Goal: Task Accomplishment & Management: Use online tool/utility

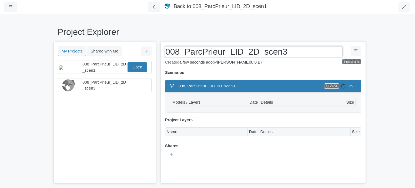
scroll to position [65, 0]
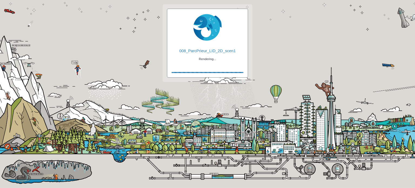
checkbox input "true"
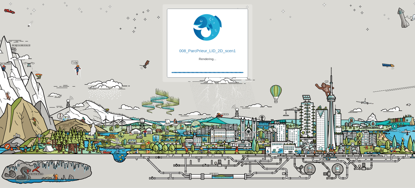
checkbox input "true"
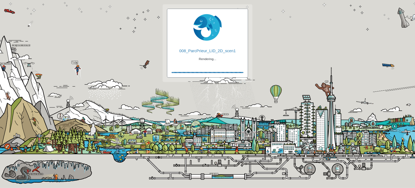
checkbox input "false"
checkbox input "true"
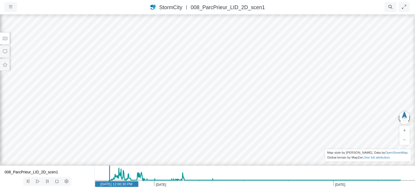
click at [173, 8] on span "StormCity" at bounding box center [170, 7] width 23 height 6
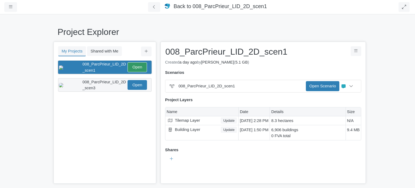
click at [109, 83] on span "008_ParcPrieur_LID_2D_scen3" at bounding box center [105, 85] width 44 height 10
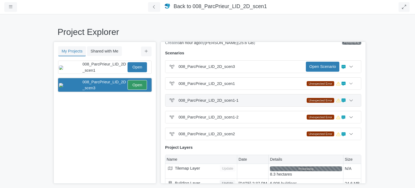
scroll to position [27, 0]
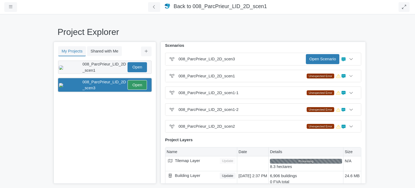
click at [93, 62] on span "008_ParcPrieur_LID_2D_scen1" at bounding box center [105, 67] width 44 height 10
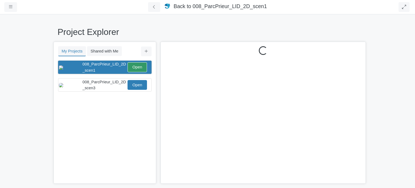
scroll to position [0, 0]
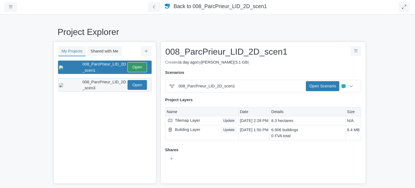
click at [95, 80] on span "008_ParcPrieur_LID_2D_scen3" at bounding box center [105, 85] width 44 height 10
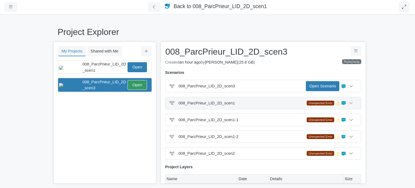
click at [337, 103] on icon at bounding box center [339, 103] width 4 height 4
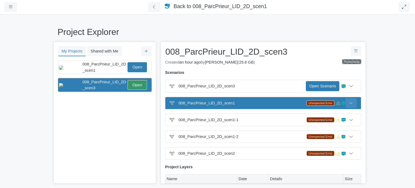
click at [350, 103] on icon at bounding box center [351, 103] width 3 height 2
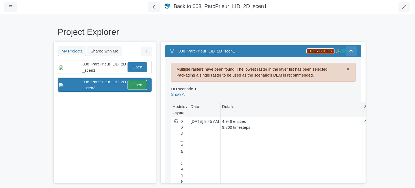
scroll to position [12, 0]
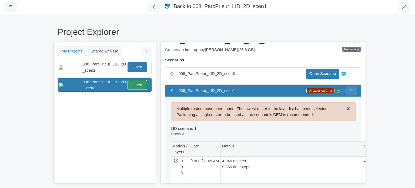
click at [347, 107] on span "×" at bounding box center [349, 108] width 4 height 7
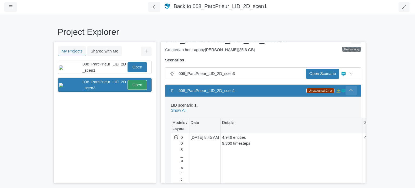
click at [351, 88] on icon at bounding box center [351, 90] width 4 height 4
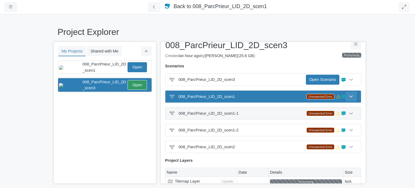
scroll to position [0, 0]
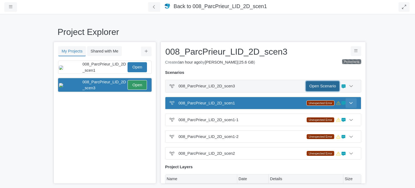
click at [321, 85] on link "Open Scenario" at bounding box center [323, 86] width 34 height 10
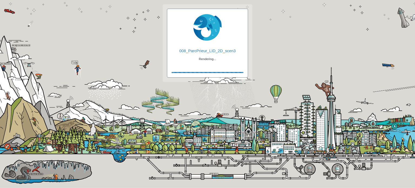
checkbox input "true"
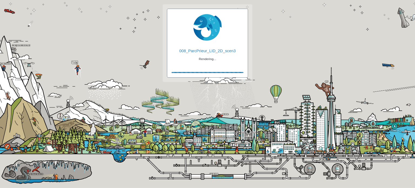
checkbox input "true"
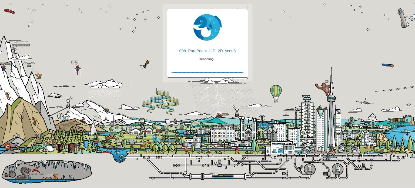
checkbox input "false"
checkbox input "true"
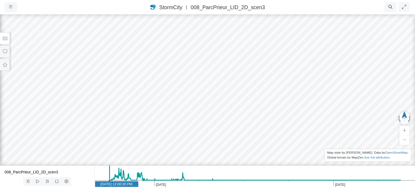
click at [215, 71] on div at bounding box center [207, 101] width 415 height 174
drag, startPoint x: 215, startPoint y: 71, endPoint x: 210, endPoint y: 87, distance: 16.3
click at [210, 87] on div at bounding box center [207, 101] width 415 height 174
drag, startPoint x: 217, startPoint y: 94, endPoint x: 223, endPoint y: 66, distance: 29.3
drag, startPoint x: 203, startPoint y: 100, endPoint x: 200, endPoint y: 99, distance: 3.4
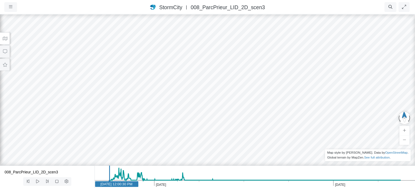
click at [200, 99] on div at bounding box center [207, 101] width 415 height 174
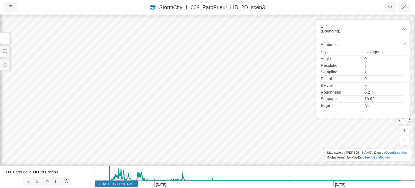
drag, startPoint x: 226, startPoint y: 107, endPoint x: 144, endPoint y: 88, distance: 84.4
click at [6, 38] on icon at bounding box center [4, 39] width 5 height 4
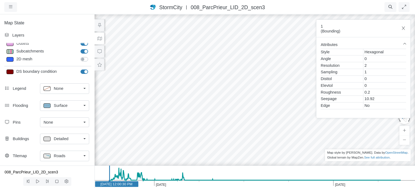
scroll to position [65, 0]
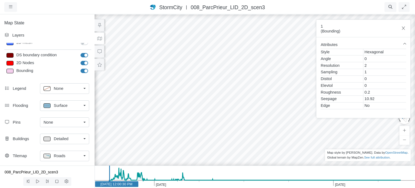
click at [90, 60] on label "2D Nodes" at bounding box center [90, 60] width 0 height 0
click at [83, 64] on input "2D Nodes" at bounding box center [83, 62] width 4 height 5
checkbox input "false"
click at [90, 52] on label "DS boundary condition" at bounding box center [90, 52] width 0 height 0
click at [81, 56] on input "DS boundary condition" at bounding box center [83, 54] width 4 height 5
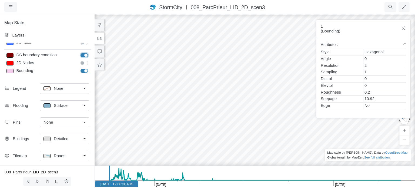
checkbox input "false"
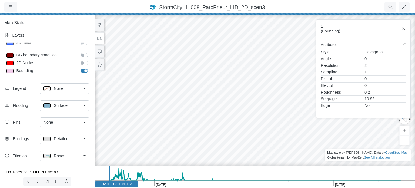
click at [90, 68] on label "Bounding" at bounding box center [90, 68] width 0 height 0
click at [84, 71] on input "Bounding" at bounding box center [83, 70] width 4 height 5
checkbox input "false"
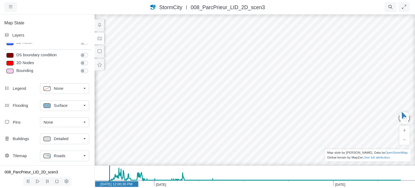
drag, startPoint x: 251, startPoint y: 98, endPoint x: 258, endPoint y: 107, distance: 11.6
click at [258, 107] on div at bounding box center [254, 101] width 415 height 174
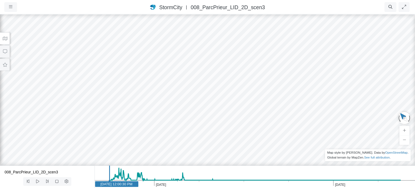
drag, startPoint x: 268, startPoint y: 108, endPoint x: 286, endPoint y: 103, distance: 19.0
drag, startPoint x: 263, startPoint y: 111, endPoint x: 283, endPoint y: 86, distance: 32.1
drag, startPoint x: 219, startPoint y: 116, endPoint x: 197, endPoint y: 114, distance: 22.0
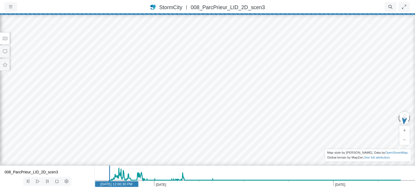
drag, startPoint x: 197, startPoint y: 114, endPoint x: 226, endPoint y: 113, distance: 28.4
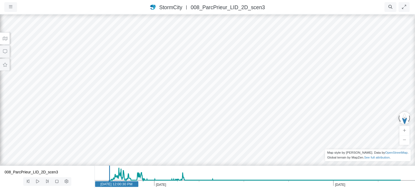
drag, startPoint x: 192, startPoint y: 117, endPoint x: 241, endPoint y: 114, distance: 48.8
drag, startPoint x: 181, startPoint y: 115, endPoint x: 220, endPoint y: 116, distance: 38.7
drag, startPoint x: 163, startPoint y: 116, endPoint x: 187, endPoint y: 117, distance: 23.8
drag, startPoint x: 189, startPoint y: 97, endPoint x: 226, endPoint y: 131, distance: 49.2
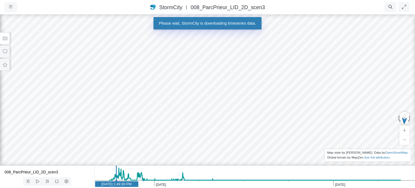
drag, startPoint x: 110, startPoint y: 178, endPoint x: 120, endPoint y: 178, distance: 9.5
click at [120, 178] on icon "Jul 13, 2024 Jul 11, 2024 Jul 10, 2024 1:49:30 PM" at bounding box center [255, 177] width 321 height 22
drag, startPoint x: 127, startPoint y: 88, endPoint x: 132, endPoint y: 107, distance: 19.9
click at [132, 107] on div at bounding box center [207, 101] width 415 height 174
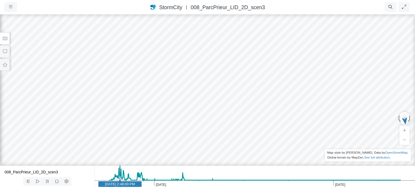
drag, startPoint x: 131, startPoint y: 109, endPoint x: 238, endPoint y: 108, distance: 107.1
drag, startPoint x: 84, startPoint y: 111, endPoint x: 156, endPoint y: 108, distance: 72.0
click at [156, 108] on div at bounding box center [207, 101] width 415 height 174
drag, startPoint x: 146, startPoint y: 110, endPoint x: 64, endPoint y: 101, distance: 83.3
drag, startPoint x: 164, startPoint y: 105, endPoint x: 198, endPoint y: 111, distance: 34.6
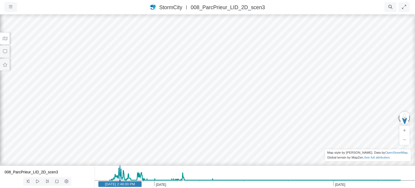
drag, startPoint x: 179, startPoint y: 114, endPoint x: 169, endPoint y: 116, distance: 9.8
click at [169, 116] on div at bounding box center [207, 101] width 415 height 174
drag, startPoint x: 164, startPoint y: 115, endPoint x: 103, endPoint y: 116, distance: 62.0
drag, startPoint x: 186, startPoint y: 120, endPoint x: 153, endPoint y: 135, distance: 36.6
drag, startPoint x: 197, startPoint y: 121, endPoint x: 177, endPoint y: 117, distance: 20.7
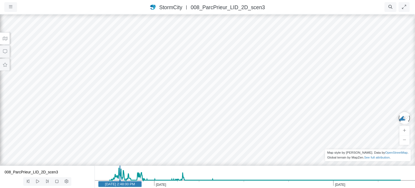
drag, startPoint x: 161, startPoint y: 122, endPoint x: 181, endPoint y: 126, distance: 20.2
drag, startPoint x: 181, startPoint y: 126, endPoint x: 124, endPoint y: 116, distance: 58.5
drag, startPoint x: 232, startPoint y: 135, endPoint x: 162, endPoint y: 120, distance: 71.4
click at [162, 120] on div at bounding box center [207, 101] width 415 height 174
drag, startPoint x: 216, startPoint y: 127, endPoint x: 194, endPoint y: 118, distance: 23.8
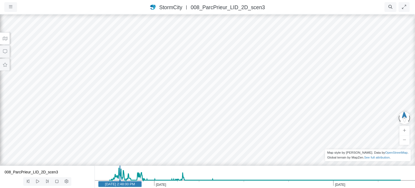
drag, startPoint x: 193, startPoint y: 122, endPoint x: 174, endPoint y: 132, distance: 21.1
drag, startPoint x: 208, startPoint y: 140, endPoint x: 224, endPoint y: 133, distance: 17.7
click at [224, 133] on div at bounding box center [207, 101] width 415 height 174
click at [37, 182] on icon at bounding box center [37, 181] width 5 height 4
drag, startPoint x: 216, startPoint y: 130, endPoint x: 220, endPoint y: 120, distance: 10.5
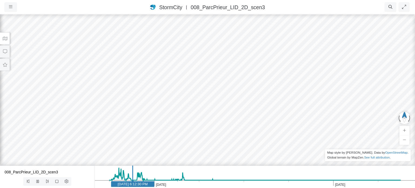
drag, startPoint x: 230, startPoint y: 132, endPoint x: 226, endPoint y: 133, distance: 3.9
click at [39, 182] on icon at bounding box center [38, 181] width 2 height 3
click at [170, 8] on span "StormCity" at bounding box center [170, 7] width 23 height 6
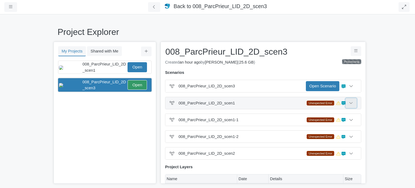
click at [350, 102] on icon at bounding box center [351, 103] width 4 height 4
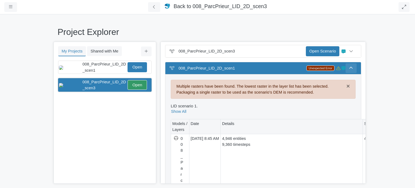
scroll to position [0, 0]
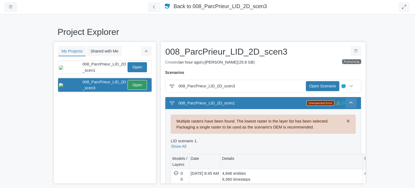
click at [350, 101] on icon at bounding box center [351, 103] width 4 height 4
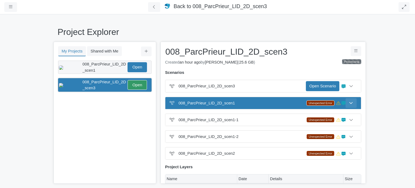
click at [106, 66] on span "008_ParcPrieur_LID_2D_scen1" at bounding box center [105, 67] width 44 height 10
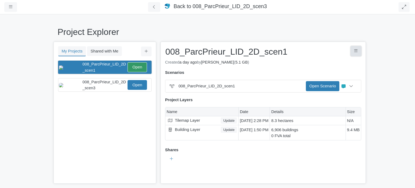
click at [359, 51] on button "Project Controls" at bounding box center [356, 51] width 11 height 10
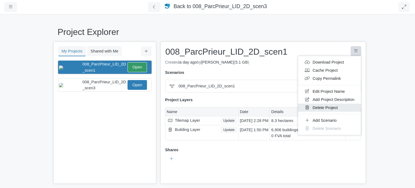
click at [341, 106] on link "Delete Project" at bounding box center [329, 108] width 63 height 8
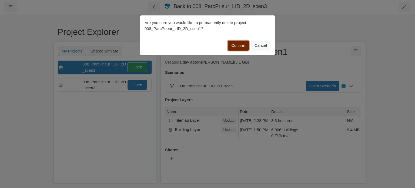
click at [240, 46] on button "Confirm" at bounding box center [238, 46] width 21 height 10
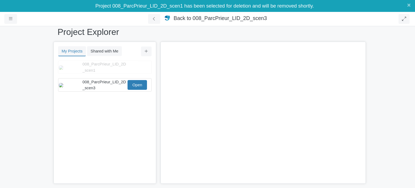
click at [114, 83] on span "008_ParcPrieur_LID_2D_scen3" at bounding box center [105, 85] width 44 height 10
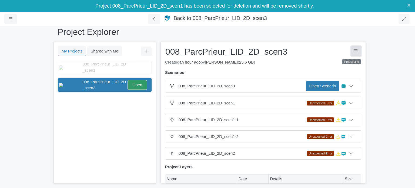
click at [355, 52] on icon "Project Controls" at bounding box center [357, 51] width 4 height 4
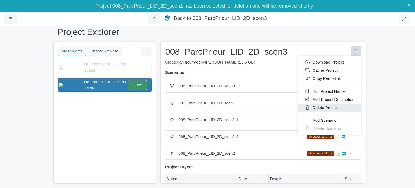
click at [337, 106] on link "Delete Project" at bounding box center [329, 108] width 63 height 8
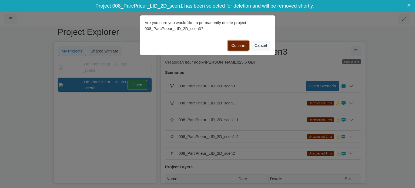
click at [236, 42] on button "Confirm" at bounding box center [238, 46] width 21 height 10
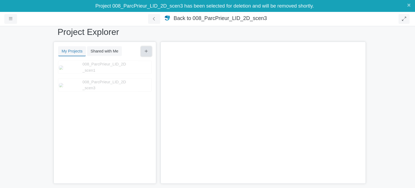
click at [145, 53] on icon at bounding box center [147, 51] width 4 height 4
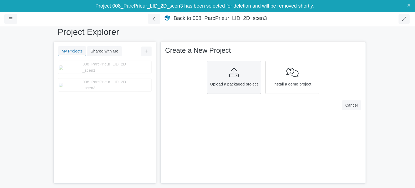
click at [225, 91] on div "Upload a packaged project" at bounding box center [234, 77] width 54 height 33
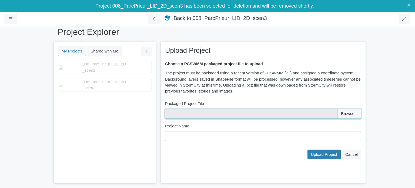
click at [345, 113] on input "file" at bounding box center [263, 114] width 196 height 10
type input "C:\fakepath\008_ParcPrieur_LID_2D_scen3.pcz"
type input "008_ParcPrieur_LID_2D_scen3"
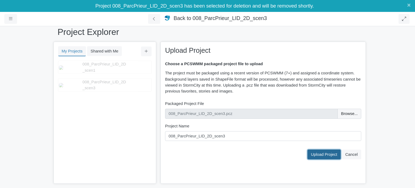
click at [323, 156] on span "Upload Project" at bounding box center [324, 154] width 26 height 4
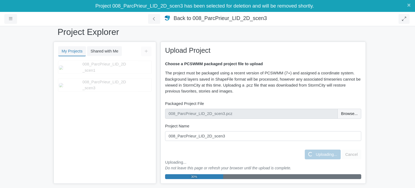
click at [227, 27] on div "Project Explorer My Projects Shared with Me Filter You don't currently have any…" at bounding box center [207, 101] width 415 height 174
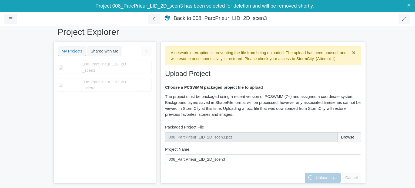
click at [263, 55] on div "A network interruption is preventing the file from being uploaded. The upload h…" at bounding box center [263, 56] width 185 height 12
click at [293, 29] on h1 "Project Explorer" at bounding box center [208, 32] width 300 height 10
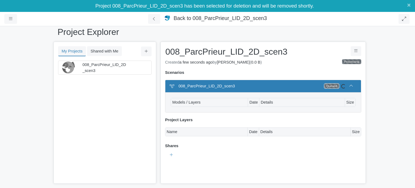
click at [403, 84] on div "Project Explorer My Projects Shared with Me Filter You don't currently have any…" at bounding box center [207, 101] width 415 height 174
